Goal: Transaction & Acquisition: Purchase product/service

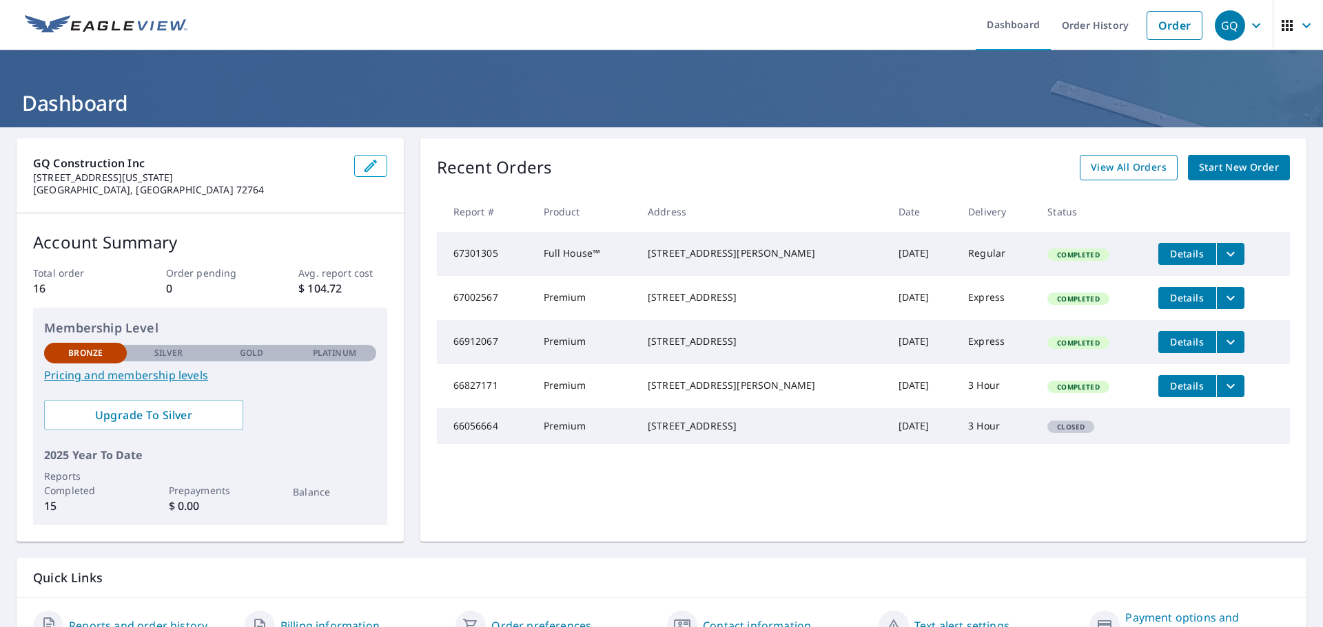
click at [1138, 176] on link "View All Orders" at bounding box center [1128, 167] width 98 height 25
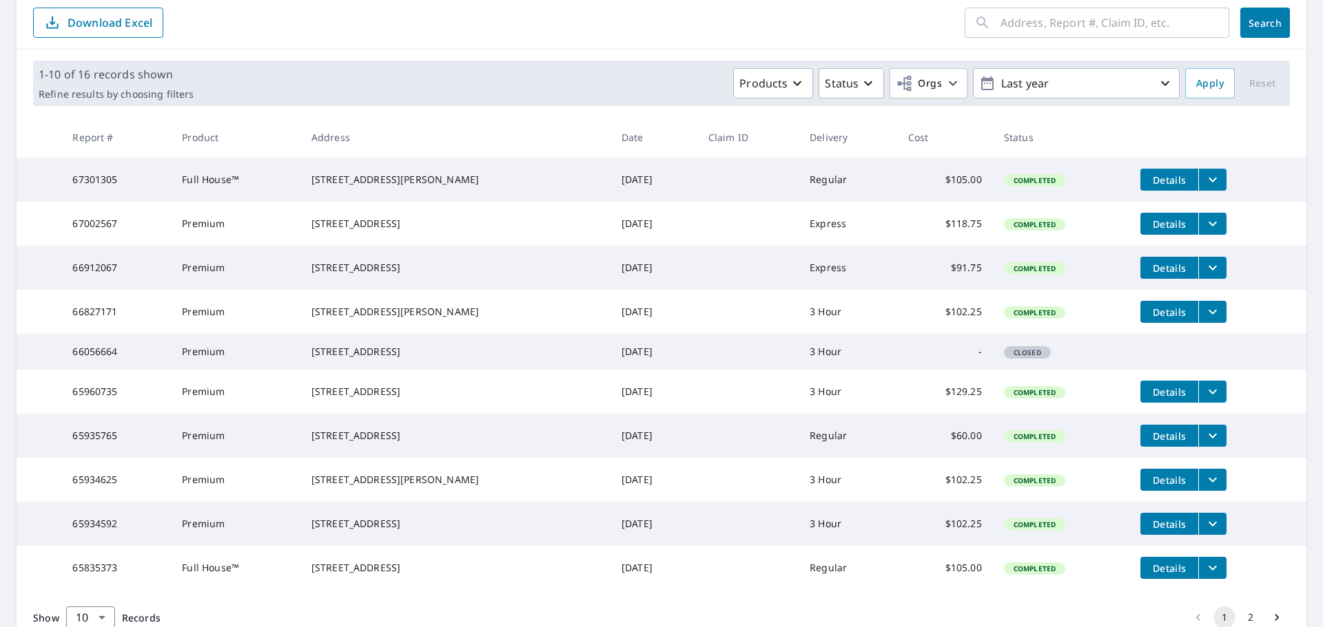
scroll to position [275, 0]
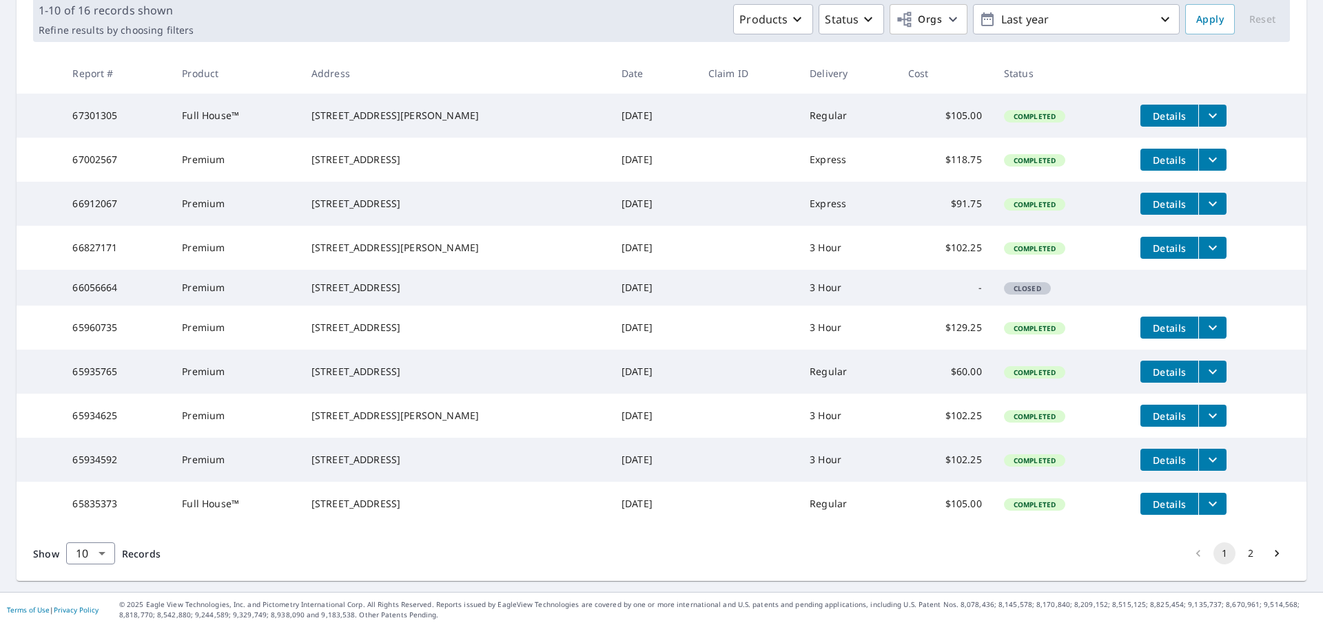
click at [1239, 555] on button "2" at bounding box center [1250, 554] width 22 height 22
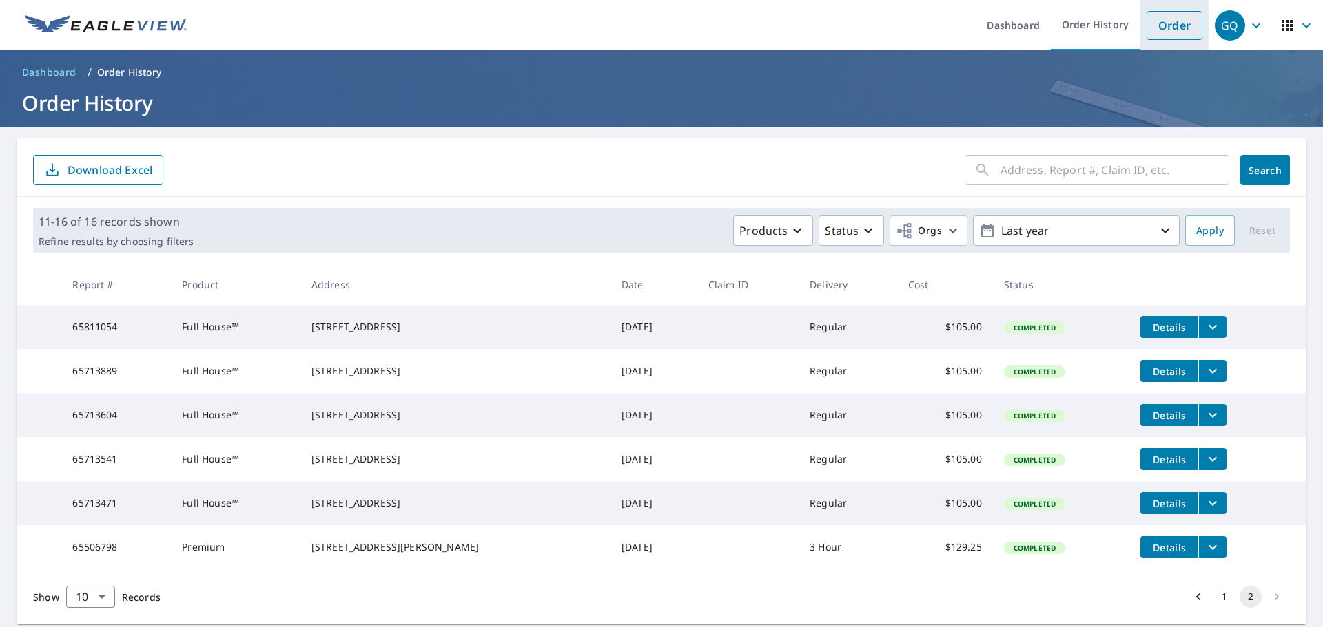
click at [1151, 28] on link "Order" at bounding box center [1174, 25] width 56 height 29
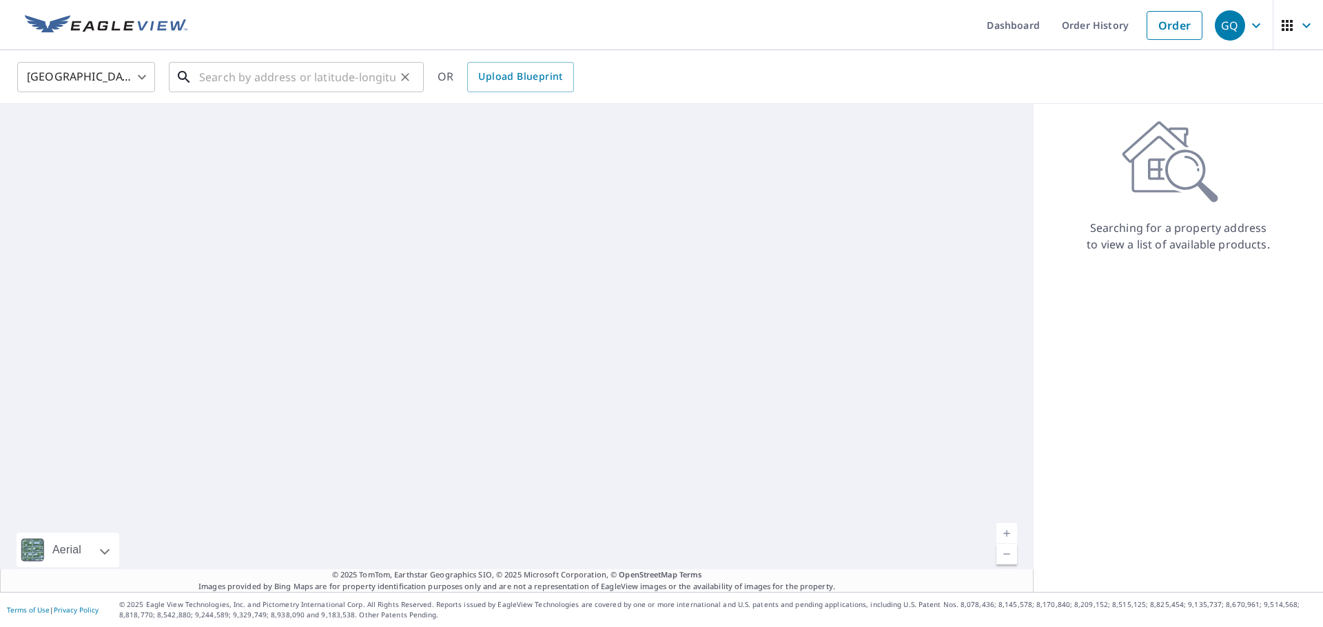
click at [281, 75] on input "text" at bounding box center [297, 77] width 196 height 39
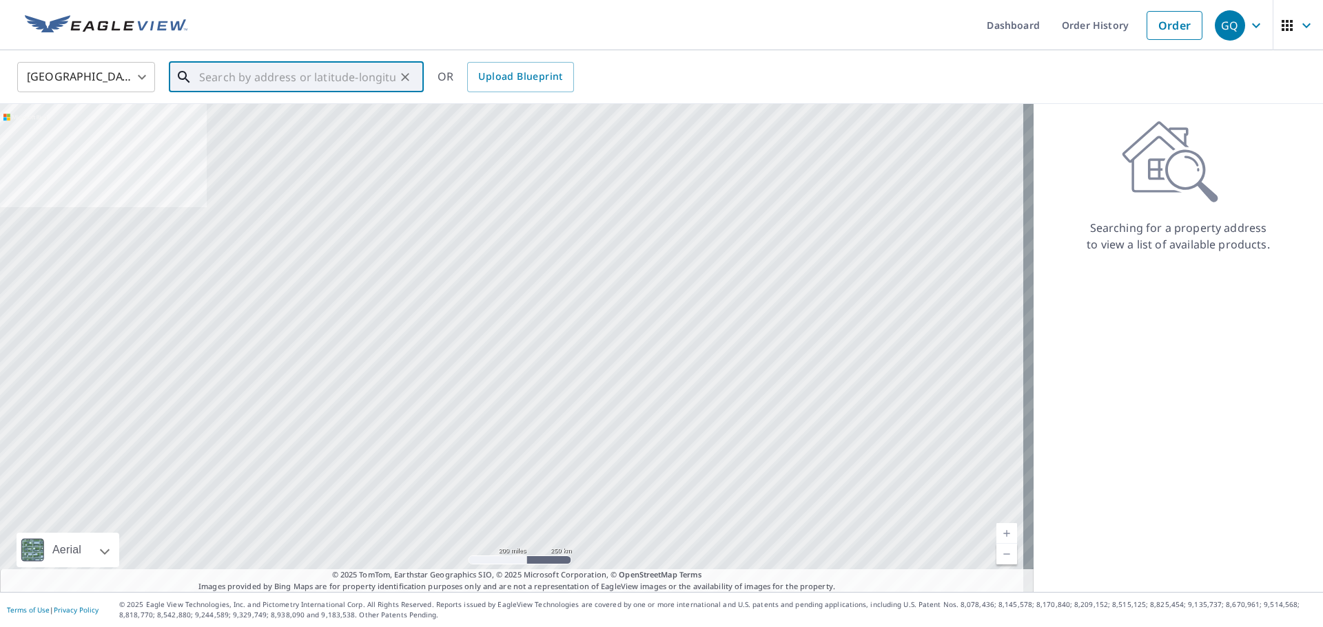
paste input "[STREET_ADDRESS]"
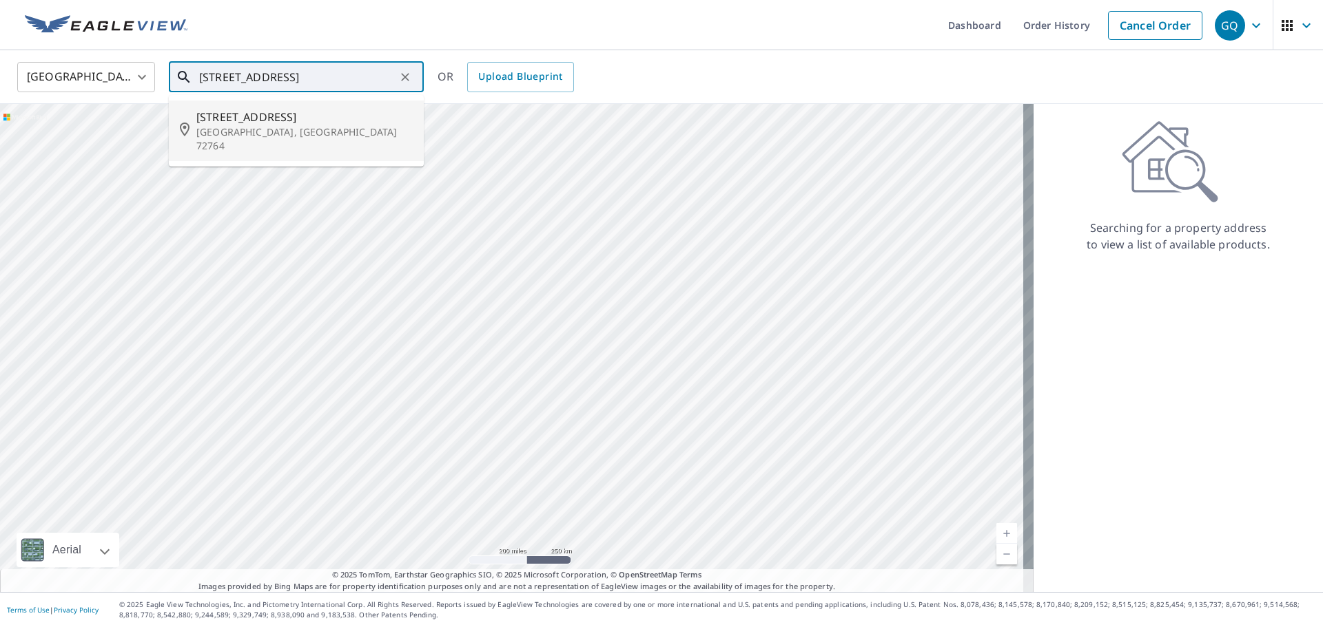
click at [291, 133] on p "[GEOGRAPHIC_DATA], [GEOGRAPHIC_DATA] 72764" at bounding box center [304, 139] width 216 height 28
type input "[STREET_ADDRESS]"
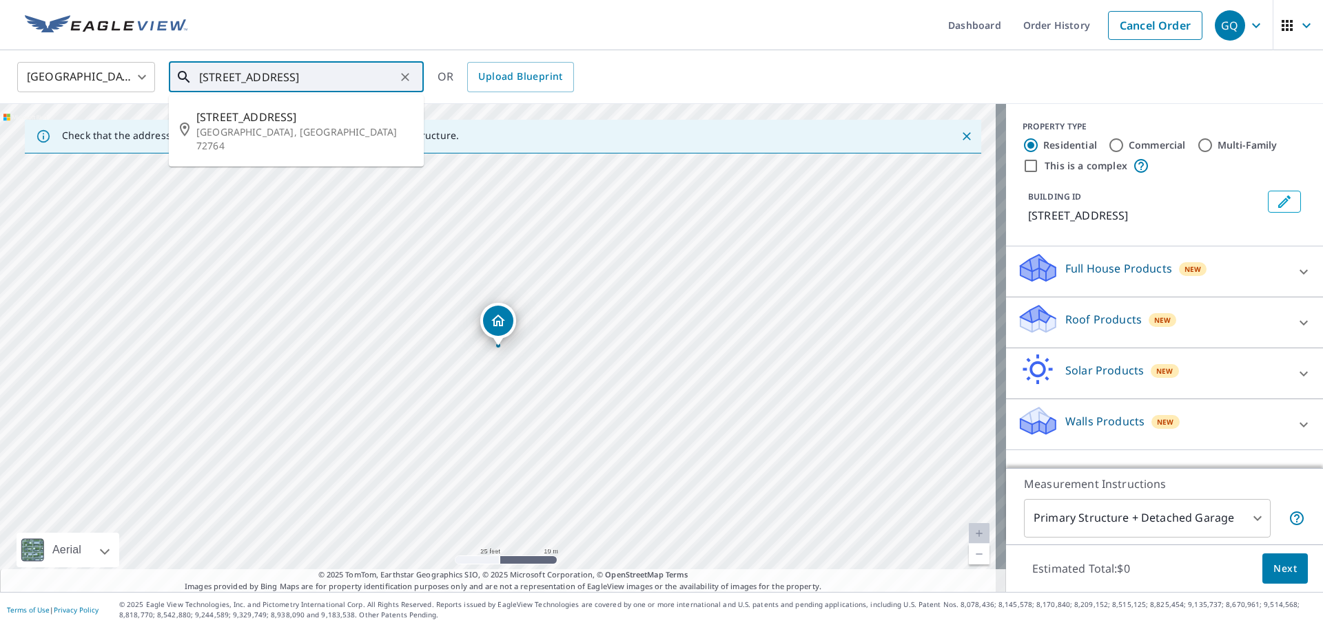
drag, startPoint x: 384, startPoint y: 79, endPoint x: 193, endPoint y: 91, distance: 191.2
click at [178, 85] on div "[STREET_ADDRESS] ​" at bounding box center [296, 77] width 255 height 30
